Goal: Task Accomplishment & Management: Manage account settings

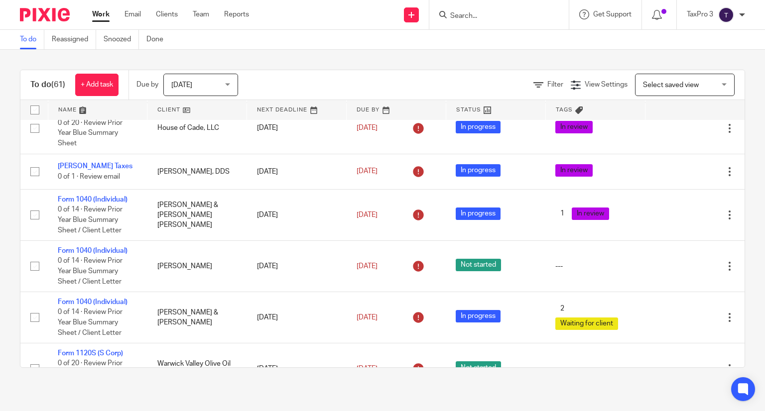
scroll to position [1643, 0]
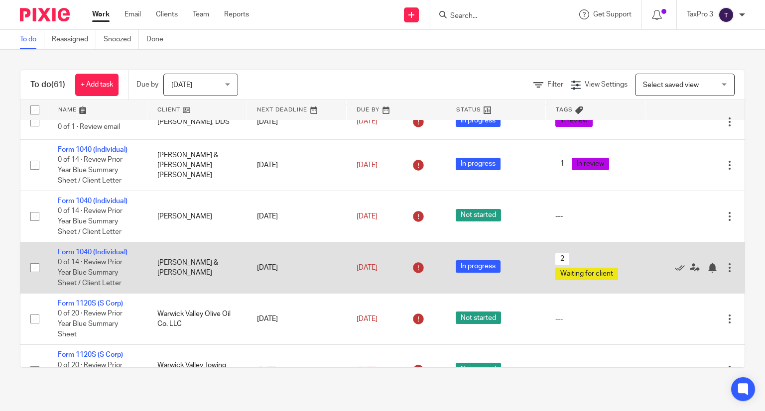
click at [94, 256] on link "Form 1040 (Individual)" at bounding box center [93, 252] width 70 height 7
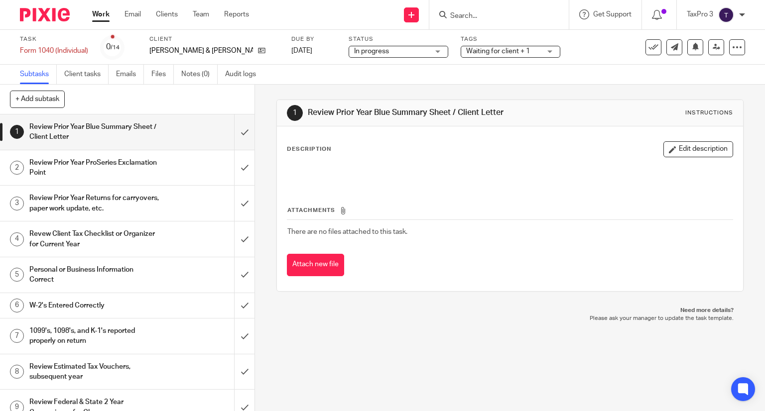
click at [502, 54] on span "Waiting for client + 1" at bounding box center [503, 51] width 75 height 10
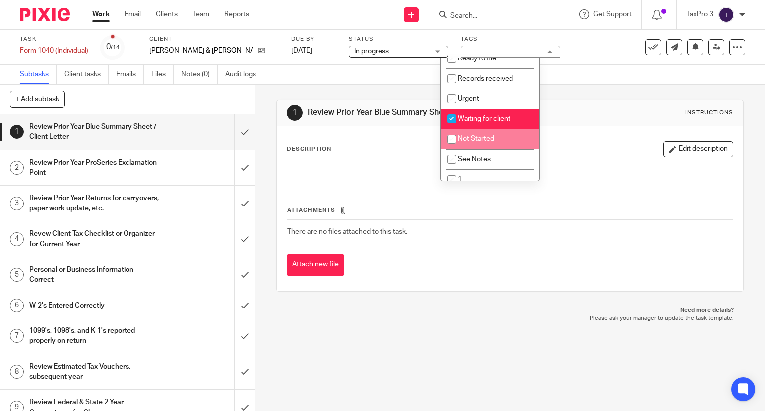
scroll to position [100, 0]
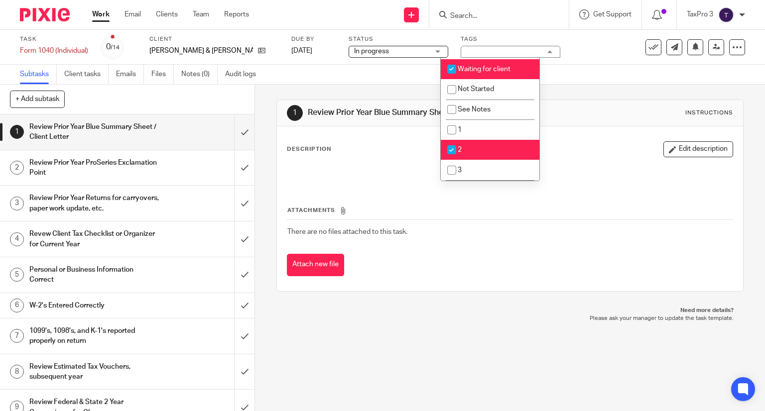
click at [487, 146] on li "2" at bounding box center [490, 150] width 99 height 20
checkbox input "false"
click at [686, 149] on button "Edit description" at bounding box center [698, 149] width 70 height 16
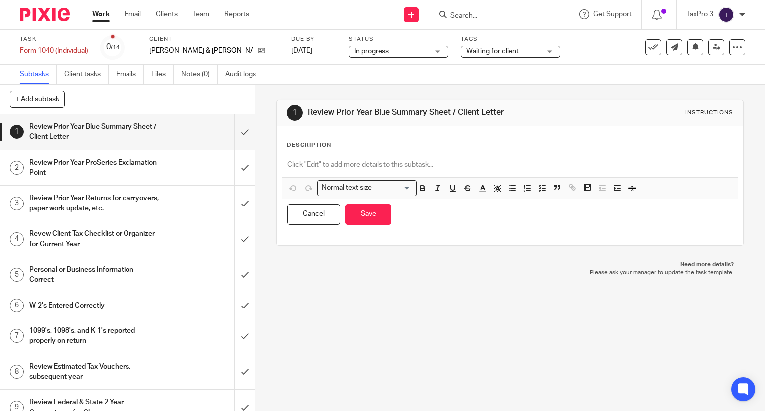
click at [338, 162] on p at bounding box center [510, 165] width 446 height 10
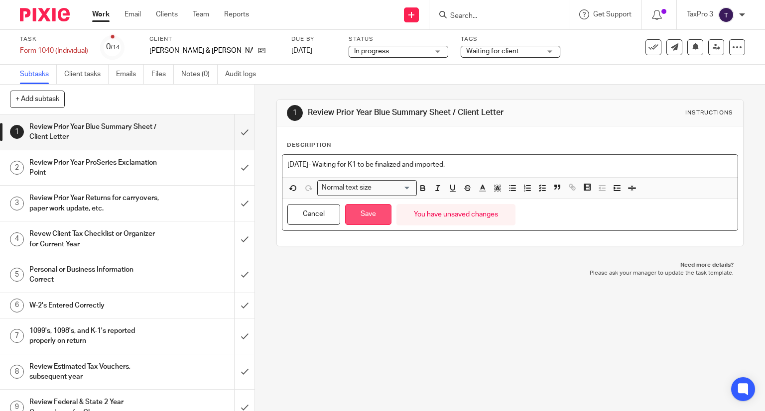
click at [370, 209] on button "Save" at bounding box center [368, 214] width 46 height 21
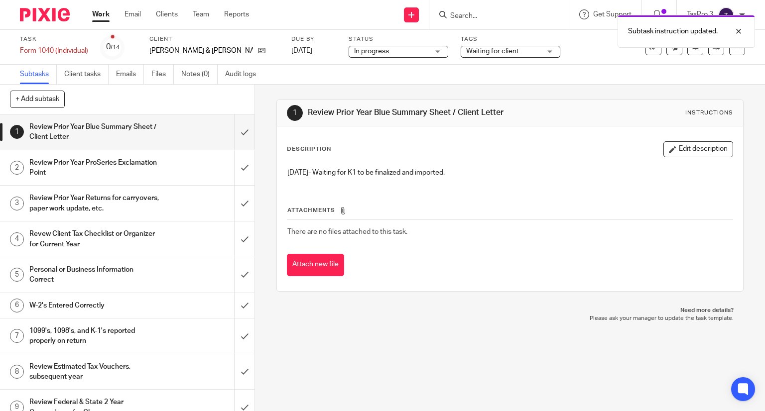
click at [52, 18] on img at bounding box center [45, 14] width 50 height 13
